Goal: Task Accomplishment & Management: Use online tool/utility

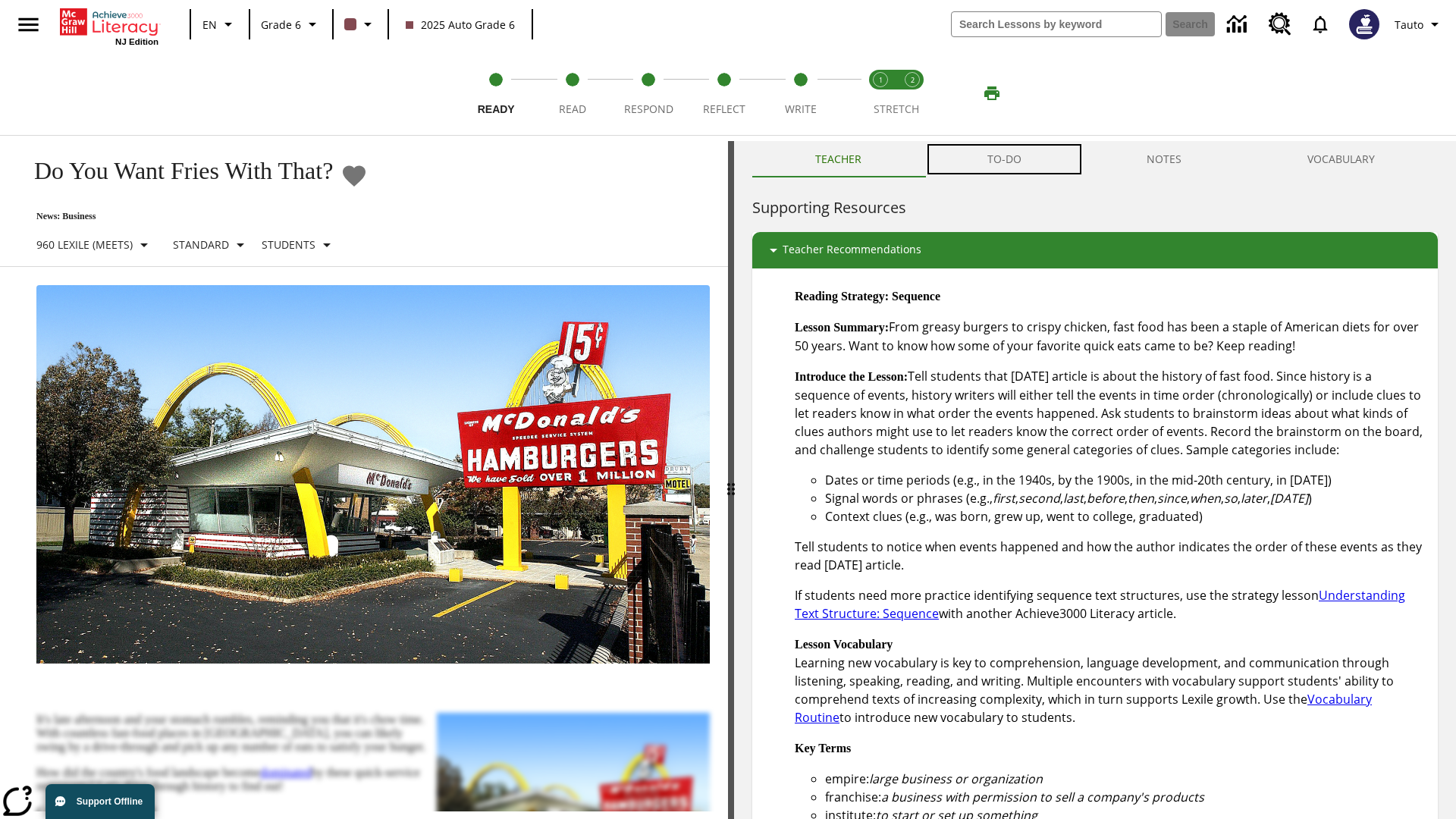
click at [1005, 159] on button "TO-DO" at bounding box center [1004, 159] width 160 height 36
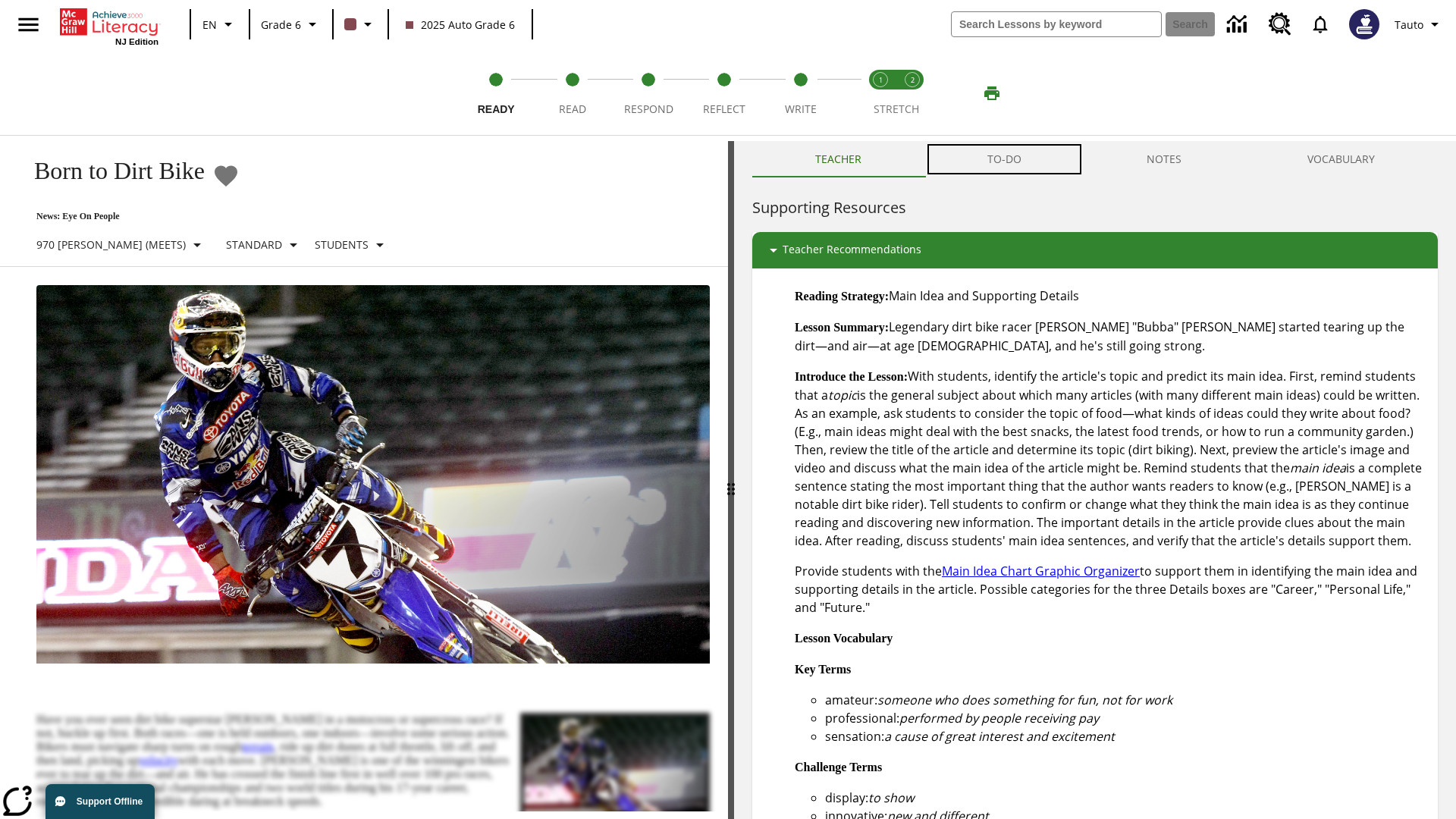
click at [1005, 159] on button "TO-DO" at bounding box center [1004, 159] width 160 height 36
